Goal: Task Accomplishment & Management: Understand process/instructions

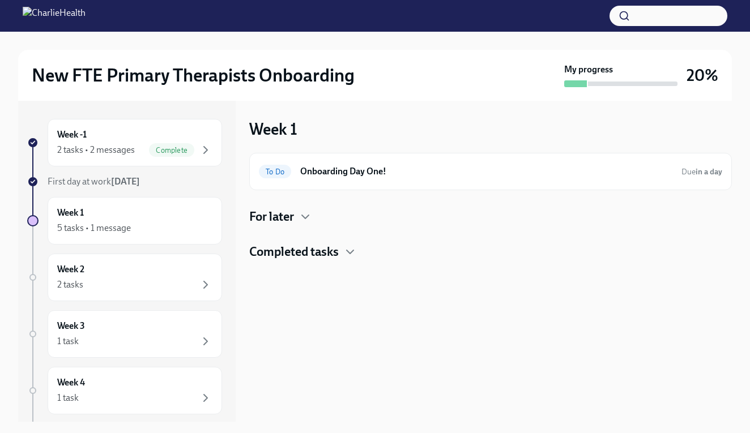
scroll to position [15, 0]
click at [300, 178] on div "To Do Onboarding Day One! Due in a day" at bounding box center [490, 172] width 463 height 18
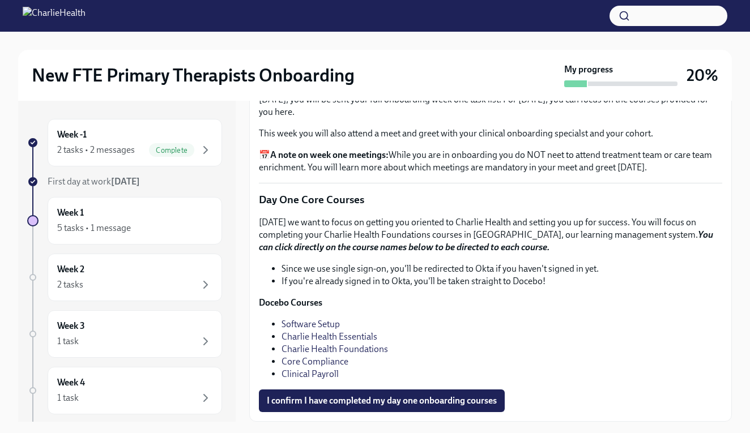
scroll to position [1583, 0]
click at [193, 228] on div "5 tasks • 1 message" at bounding box center [134, 229] width 155 height 14
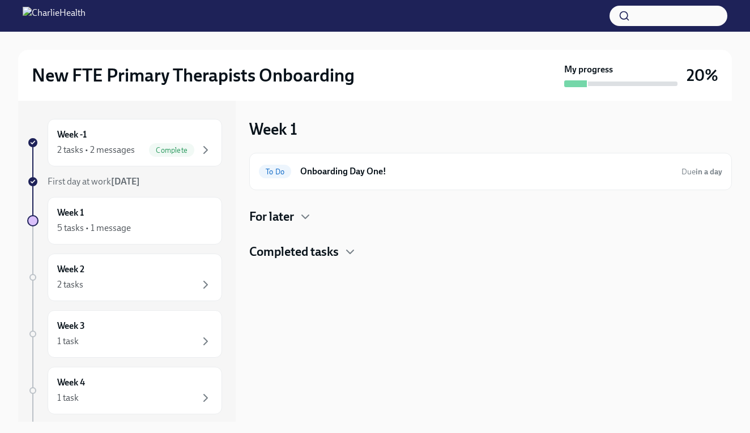
click at [271, 220] on h4 "For later" at bounding box center [271, 216] width 45 height 17
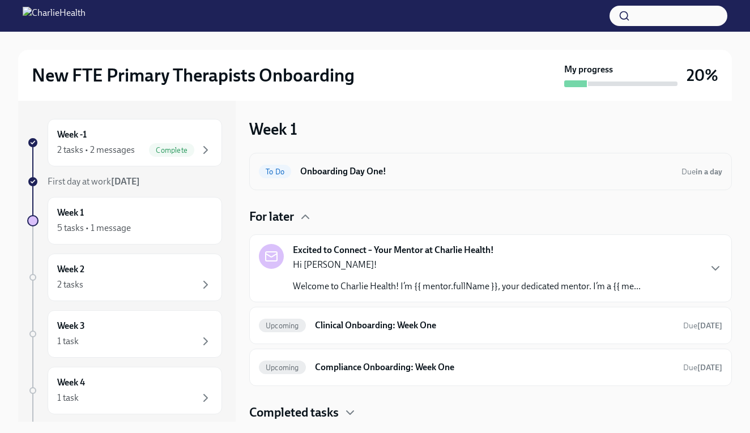
click at [284, 174] on span "To Do" at bounding box center [275, 172] width 32 height 8
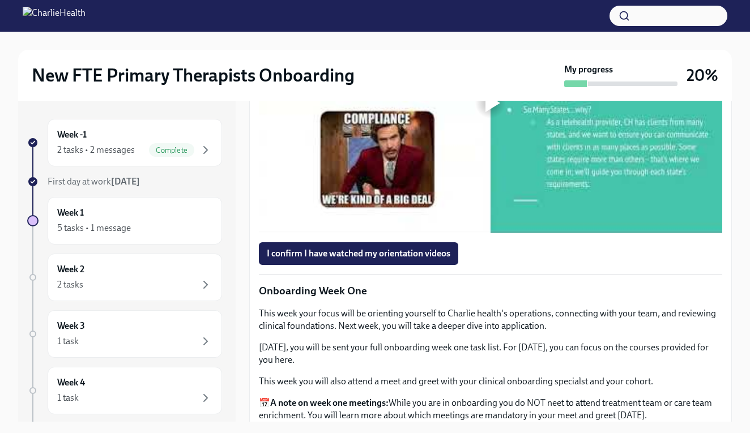
scroll to position [1092, 0]
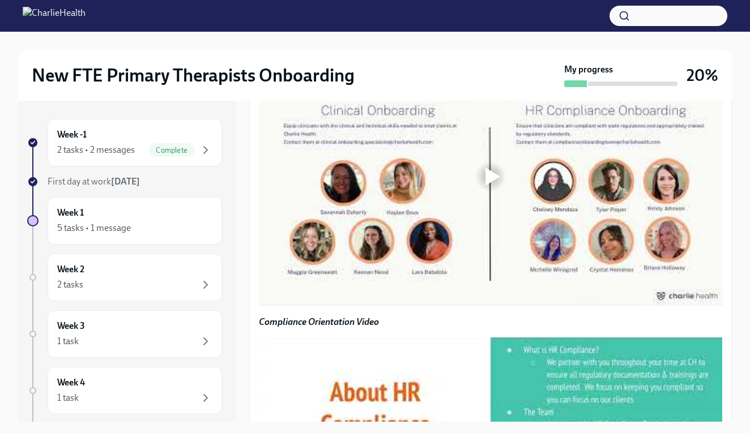
scroll to position [727, 0]
click at [305, 37] on strong "Clinical Onboarding Orientation Video" at bounding box center [335, 31] width 152 height 11
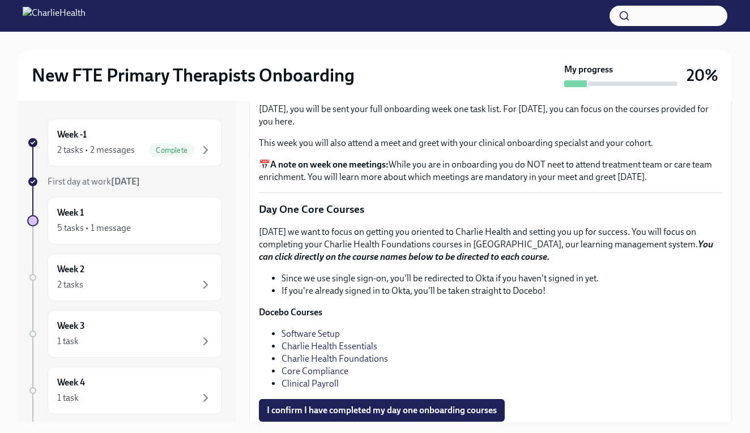
scroll to position [1268, 0]
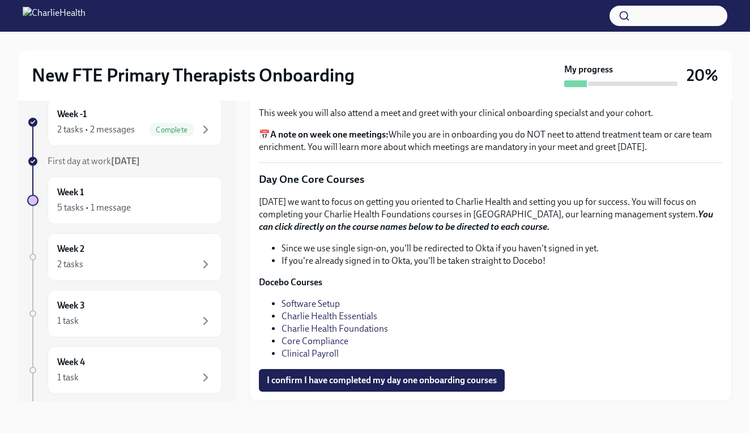
scroll to position [20, 0]
click at [346, 232] on strong "You can click directly on the course names below to be directed to each course." at bounding box center [486, 220] width 454 height 23
